Goal: Check status: Check status

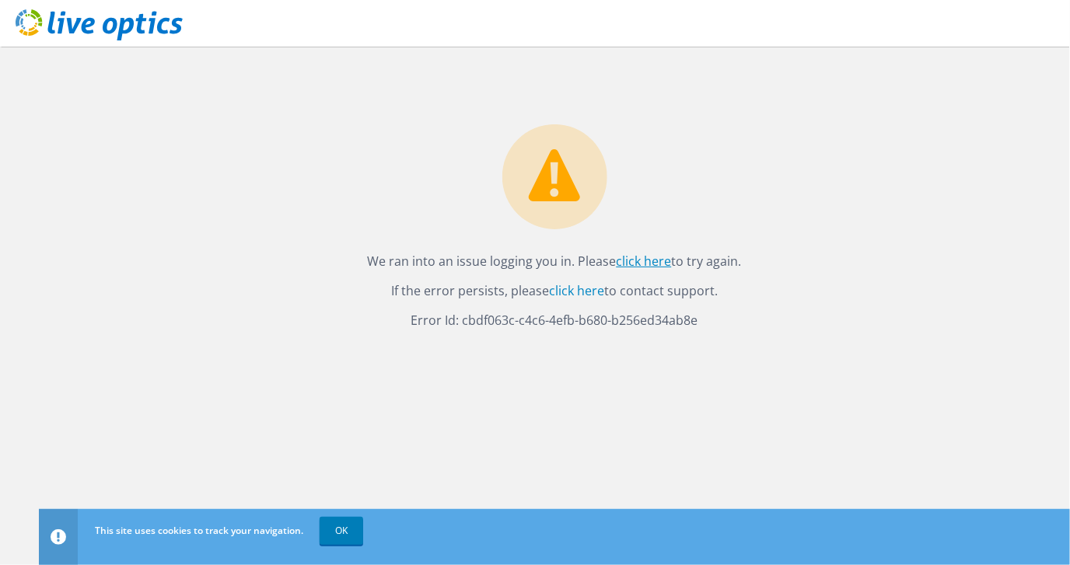
click at [635, 255] on link "click here" at bounding box center [644, 261] width 55 height 17
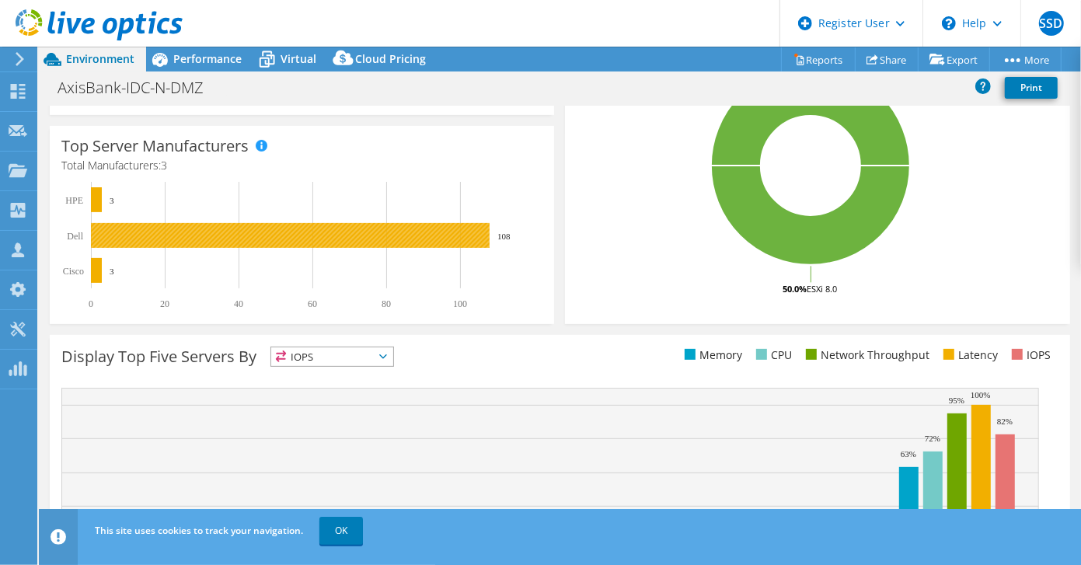
scroll to position [281, 0]
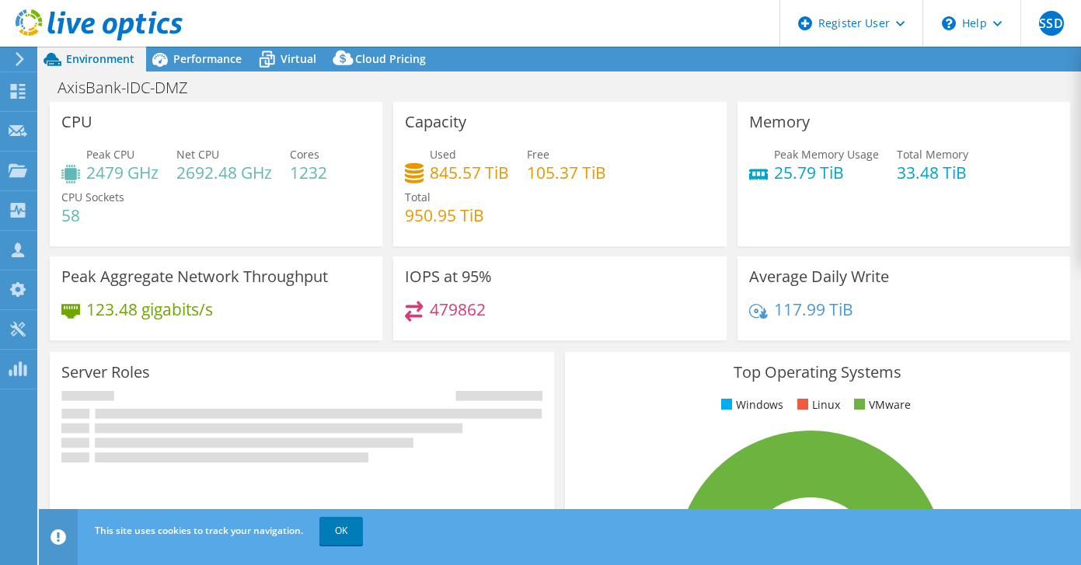
select select "USD"
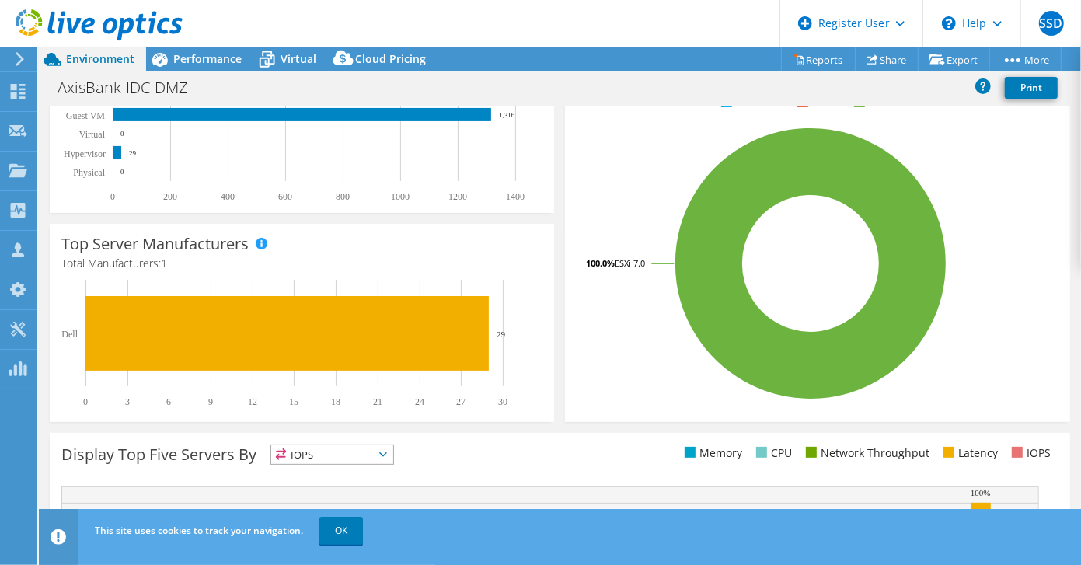
scroll to position [311, 0]
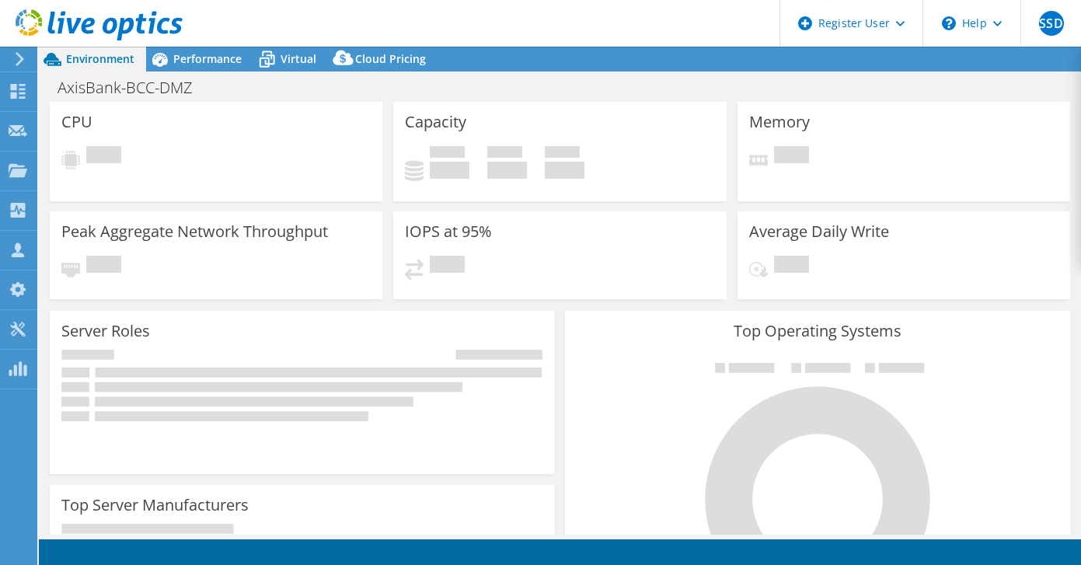
select select "USD"
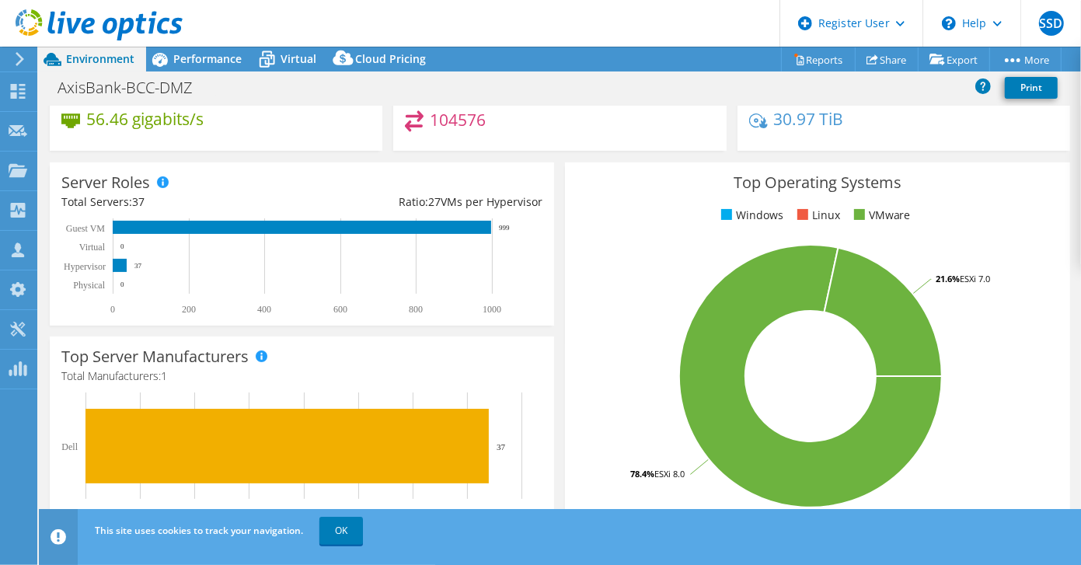
scroll to position [233, 0]
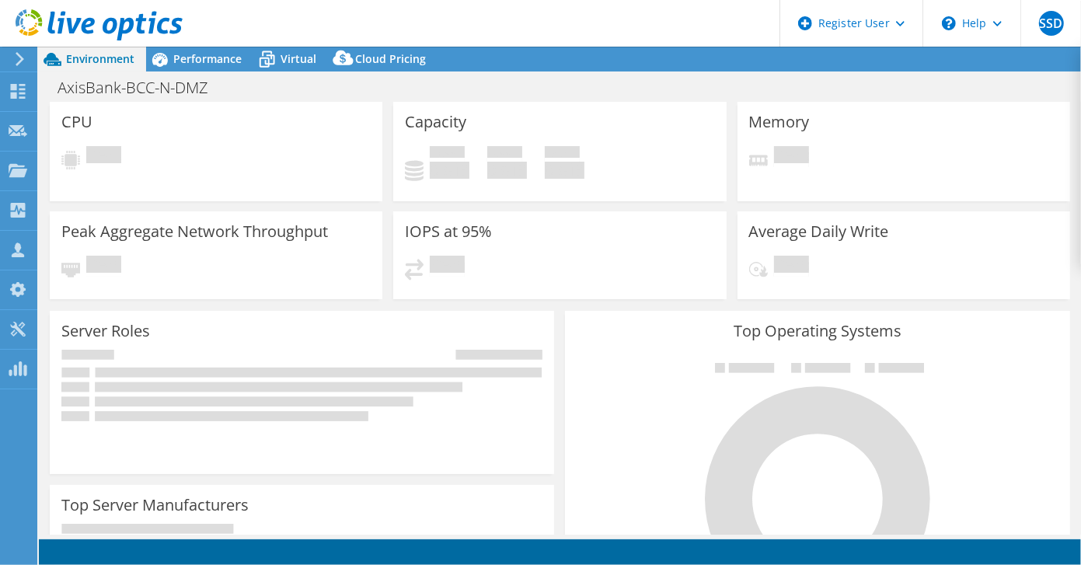
select select "USD"
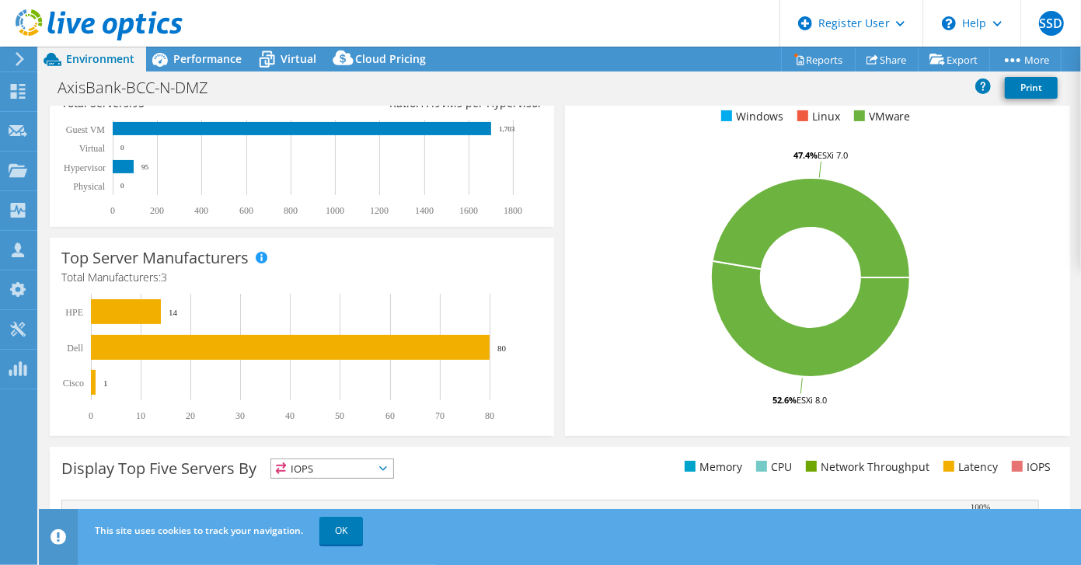
scroll to position [311, 0]
